Goal: Transaction & Acquisition: Purchase product/service

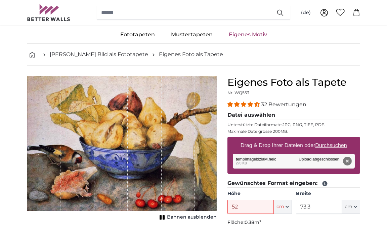
click at [327, 146] on u "Durchsuchen" at bounding box center [332, 145] width 32 height 6
click at [327, 139] on input "Drag & Drop Ihrer Dateien oder Durchsuchen" at bounding box center [294, 138] width 133 height 2
type input "**********"
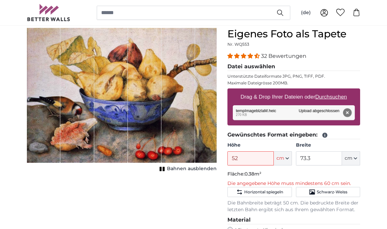
scroll to position [60, 0]
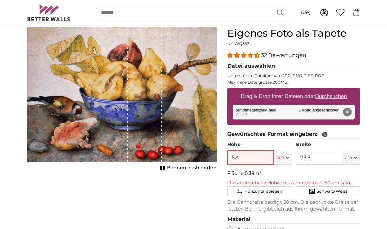
click at [252, 156] on input "52" at bounding box center [251, 158] width 46 height 14
type input "263"
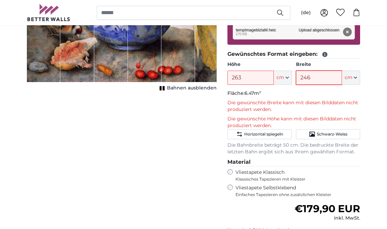
scroll to position [141, 0]
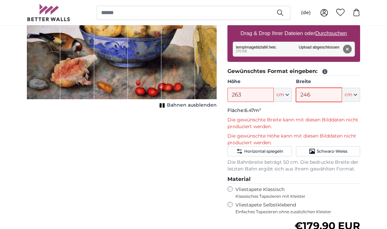
type input "246"
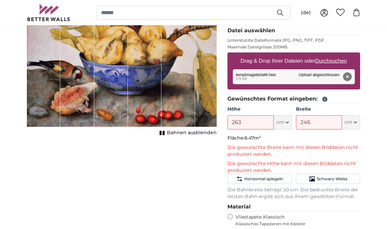
scroll to position [96, 0]
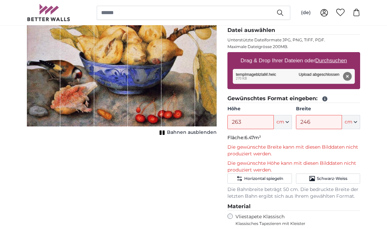
click at [256, 152] on p "Die gewünschte Breite kann mit diesen Bilddaten nicht produziert werden." at bounding box center [294, 150] width 133 height 13
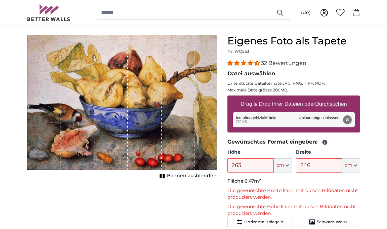
scroll to position [48, 0]
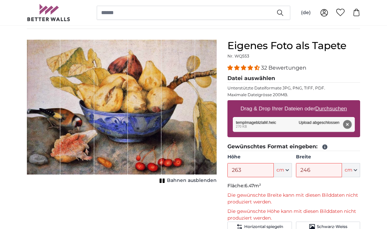
click at [285, 170] on button "cm" at bounding box center [283, 170] width 18 height 14
click at [283, 167] on span "cm" at bounding box center [281, 170] width 8 height 7
click at [331, 109] on u "Durchsuchen" at bounding box center [332, 109] width 32 height 6
click at [331, 102] on input "Drag & Drop Ihrer Dateien oder Durchsuchen" at bounding box center [294, 101] width 133 height 2
type input "**********"
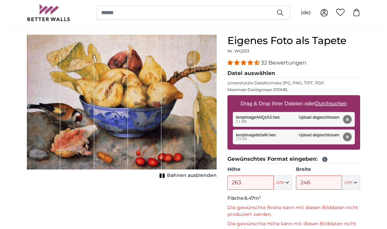
scroll to position [54, 0]
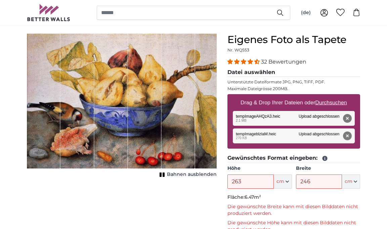
click at [330, 103] on u "Durchsuchen" at bounding box center [332, 102] width 32 height 6
click at [330, 96] on input "Drag & Drop Ihrer Dateien oder Durchsuchen" at bounding box center [294, 95] width 133 height 2
click at [327, 101] on u "Durchsuchen" at bounding box center [332, 102] width 32 height 6
click at [327, 96] on input "Drag & Drop Ihrer Dateien oder Durchsuchen" at bounding box center [294, 95] width 133 height 2
type input "**********"
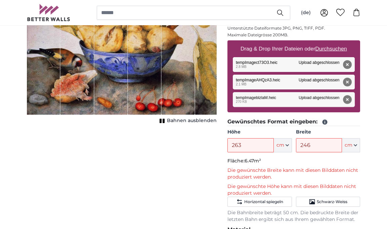
scroll to position [107, 0]
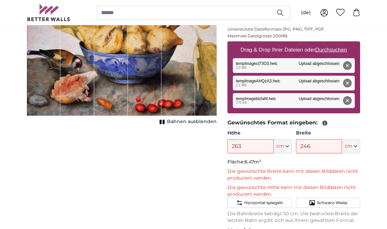
click at [331, 50] on u "Durchsuchen" at bounding box center [332, 50] width 32 height 6
click at [331, 43] on input "Drag & Drop Ihrer Dateien oder Durchsuchen" at bounding box center [294, 42] width 133 height 2
type input "**********"
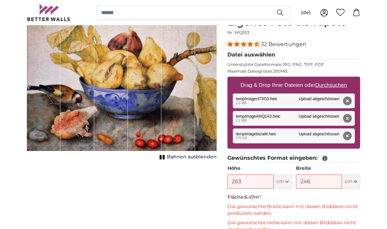
scroll to position [71, 0]
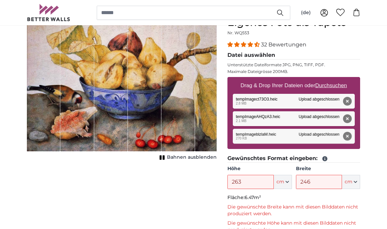
click at [334, 85] on u "Durchsuchen" at bounding box center [332, 85] width 32 height 6
click at [334, 79] on input "Drag & Drop Ihrer Dateien oder Durchsuchen" at bounding box center [294, 78] width 133 height 2
